Goal: Use online tool/utility

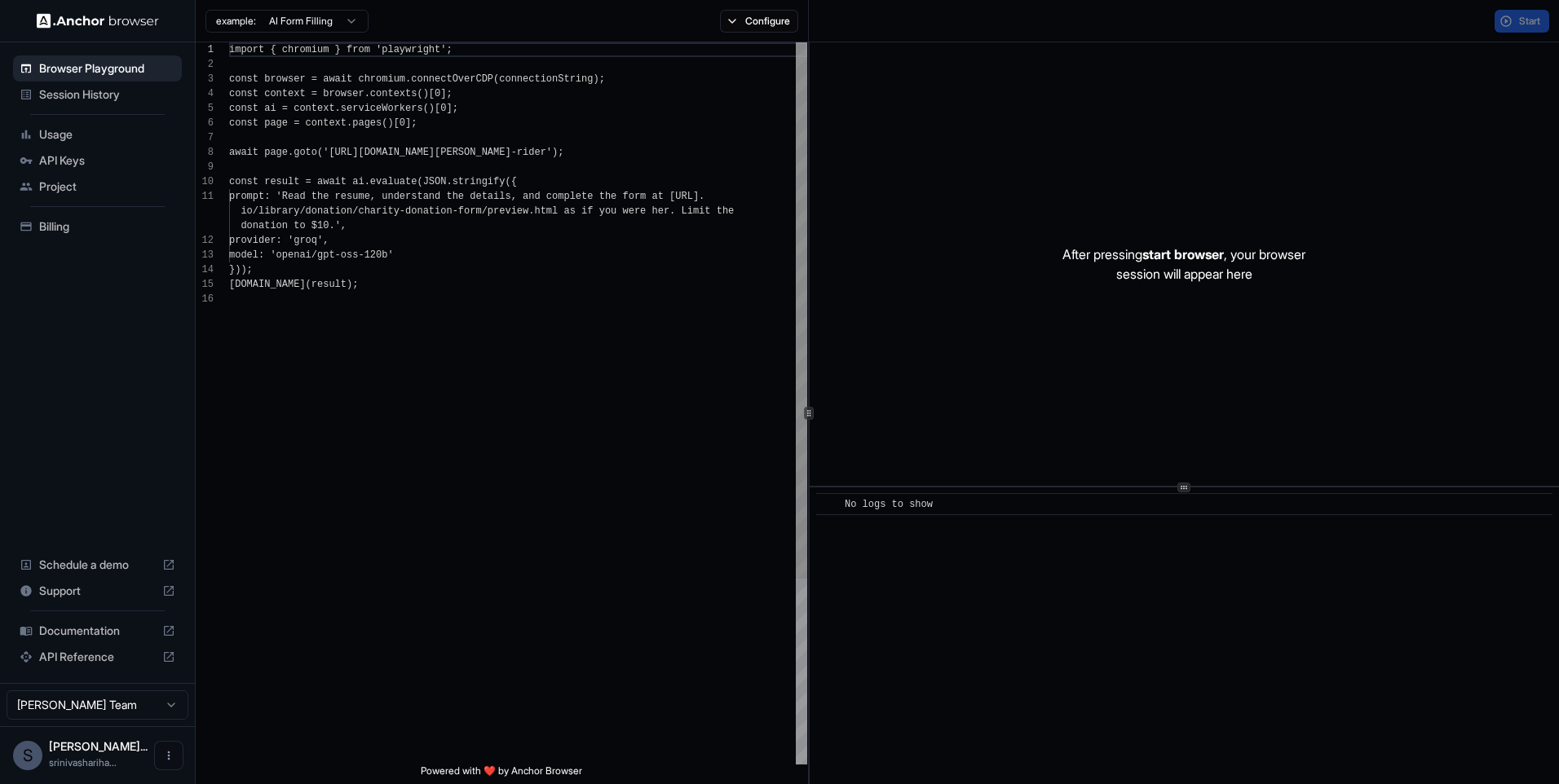
scroll to position [147, 0]
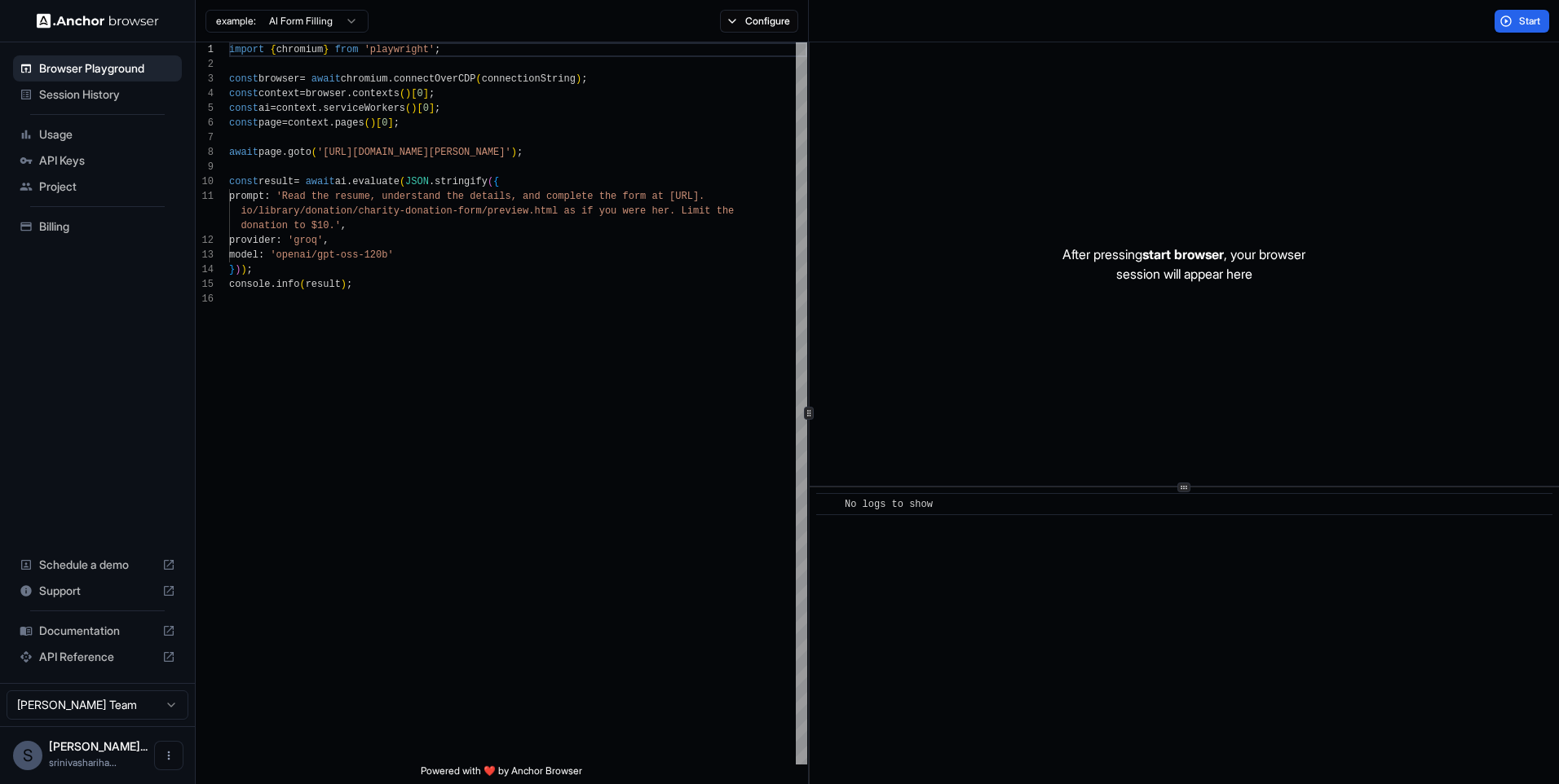
click at [310, 21] on html "Browser Playground Session History Usage API Keys Project Billing Schedule a de…" at bounding box center [780, 392] width 1559 height 784
type textarea "**********"
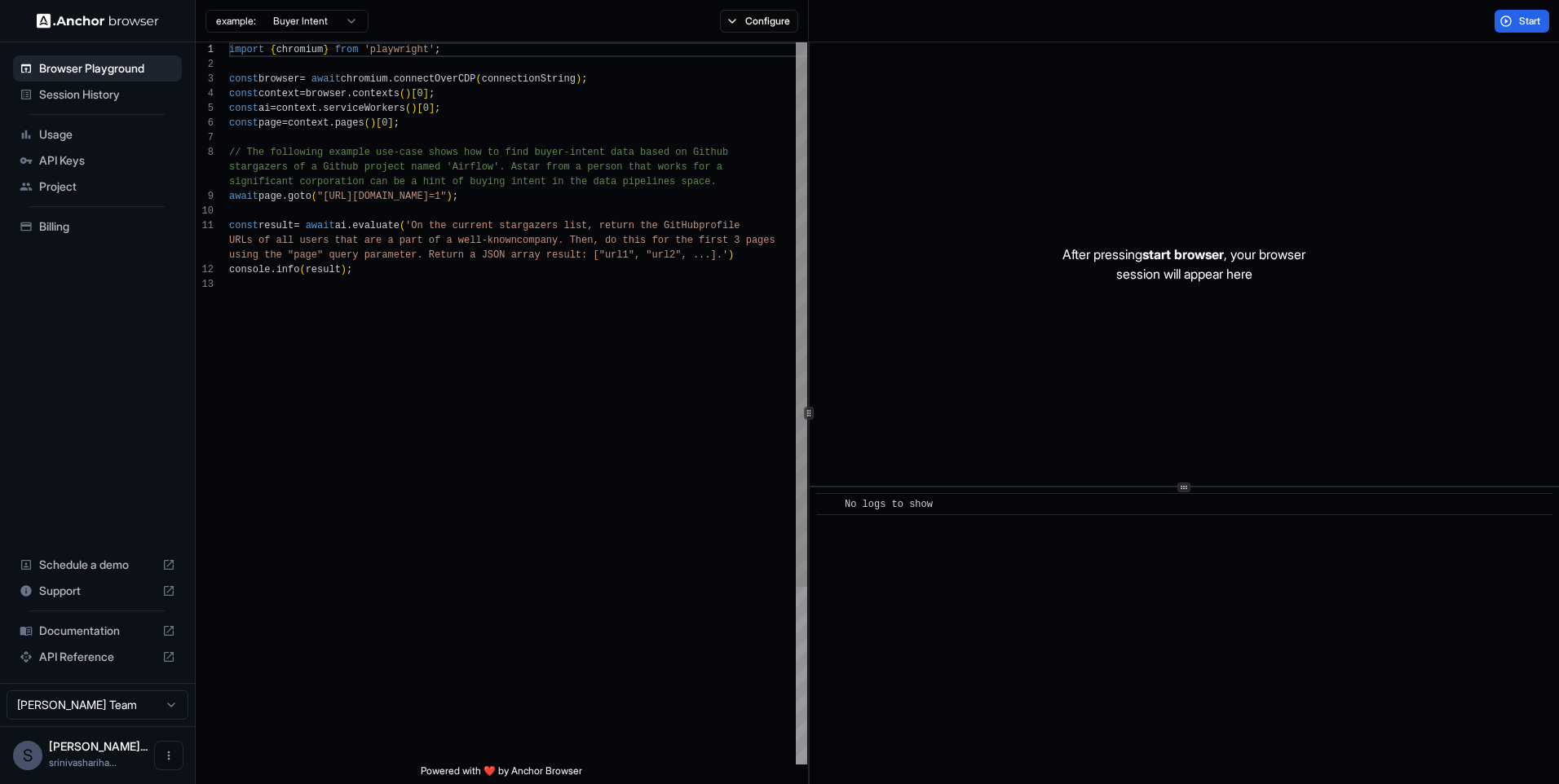
scroll to position [118, 0]
